Goal: Task Accomplishment & Management: Use online tool/utility

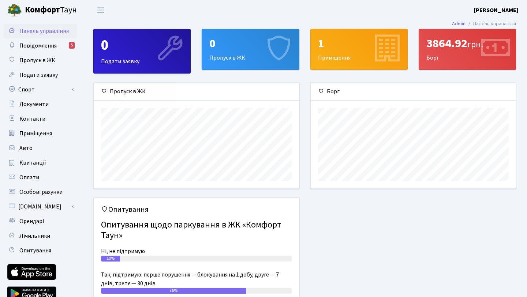
scroll to position [106, 205]
click at [41, 229] on link "Лічильники" at bounding box center [40, 236] width 73 height 15
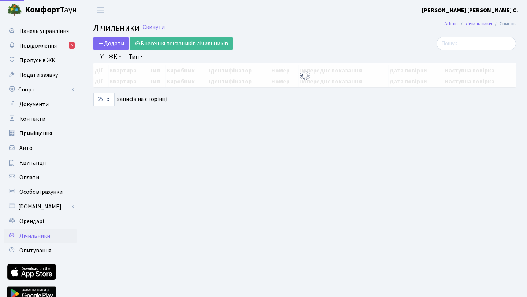
select select "25"
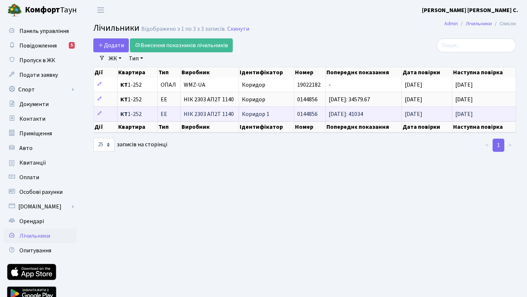
click at [350, 116] on span "01.07.2025: 41034" at bounding box center [345, 114] width 34 height 8
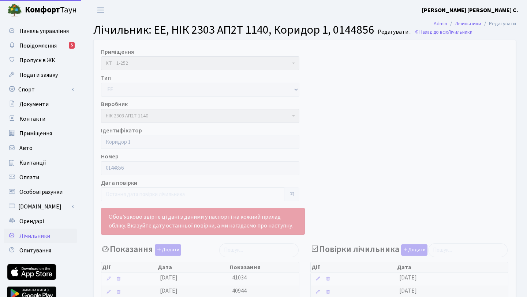
select select "25"
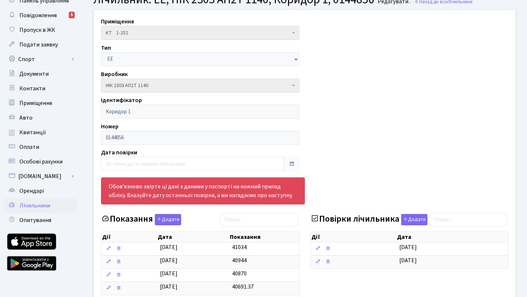
scroll to position [30, 0]
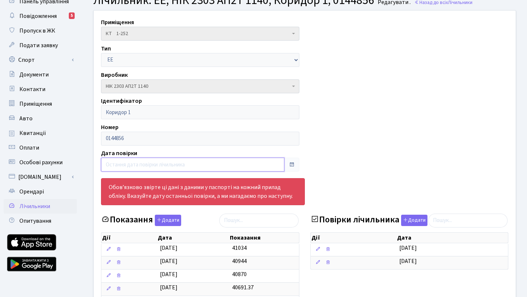
click at [238, 163] on input "text" at bounding box center [192, 165] width 183 height 14
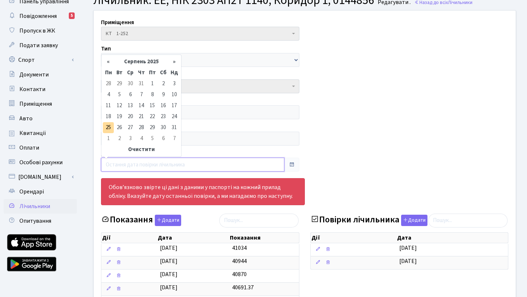
click at [238, 163] on input "text" at bounding box center [192, 165] width 183 height 14
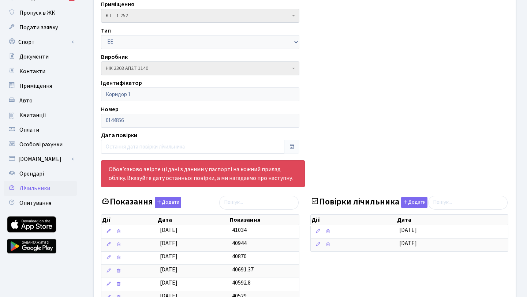
scroll to position [0, 0]
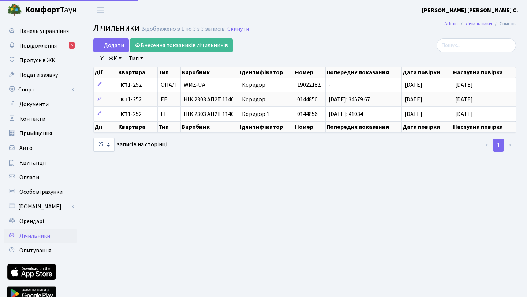
select select "25"
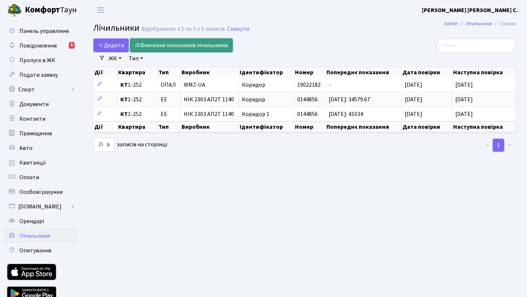
click at [215, 46] on link "Внесення показників лічильників" at bounding box center [181, 45] width 103 height 14
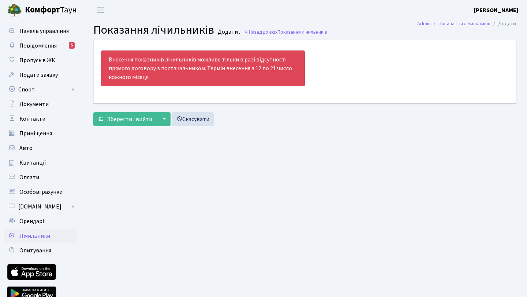
click at [196, 166] on main "Admin Показання лічильників Додати Показання лічильників Додати . Назад до всіх…" at bounding box center [304, 165] width 444 height 291
click at [53, 44] on span "Повідомлення" at bounding box center [37, 46] width 37 height 8
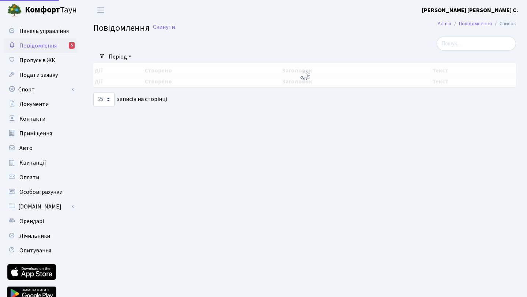
select select "25"
